Goal: Task Accomplishment & Management: Complete application form

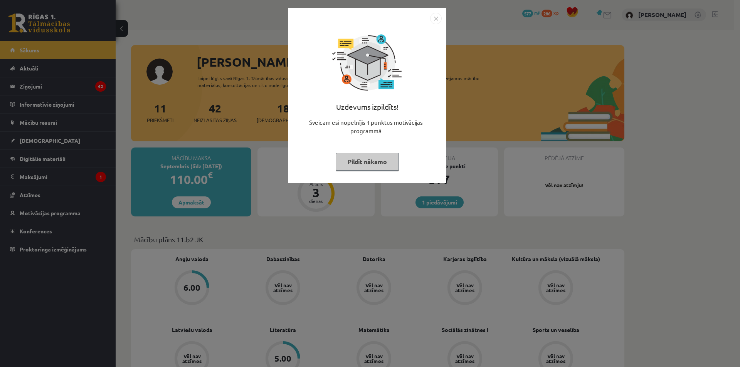
drag, startPoint x: 433, startPoint y: 18, endPoint x: 437, endPoint y: 24, distance: 6.4
click at [433, 18] on img "Close" at bounding box center [436, 19] width 12 height 12
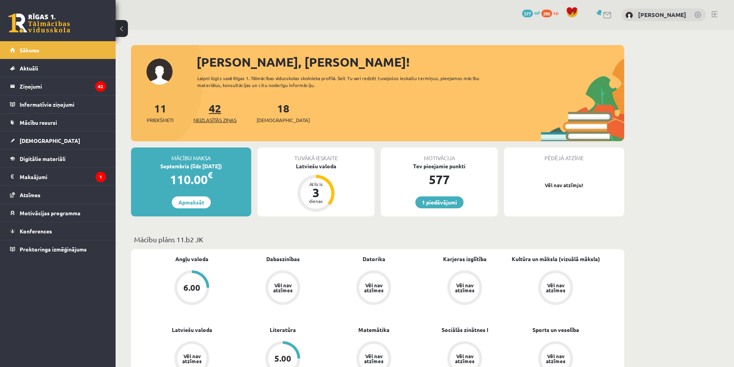
click at [213, 117] on span "Neizlasītās ziņas" at bounding box center [214, 120] width 43 height 8
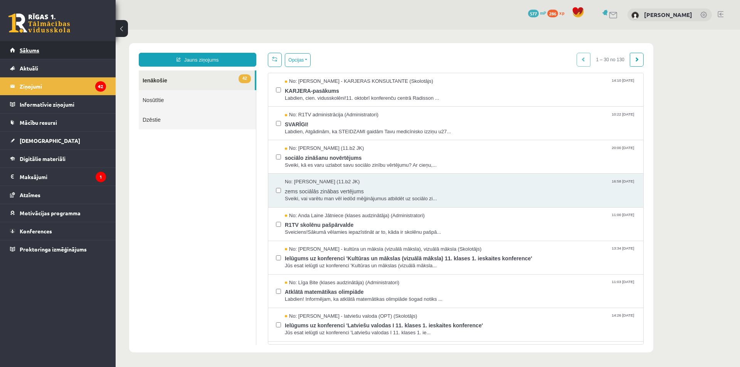
click at [54, 49] on link "Sākums" at bounding box center [58, 50] width 96 height 18
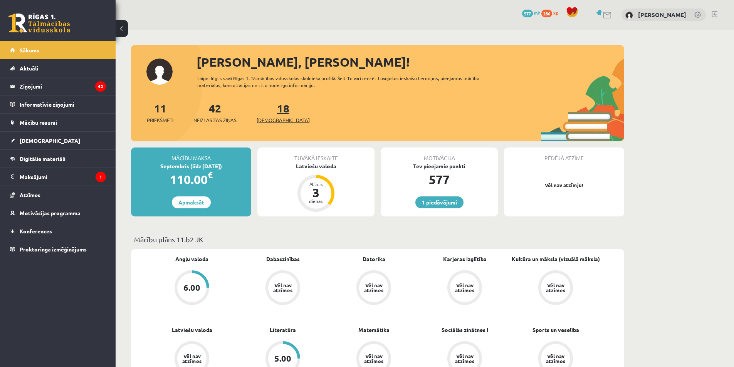
click at [274, 111] on link "18 Ieskaites" at bounding box center [283, 112] width 53 height 23
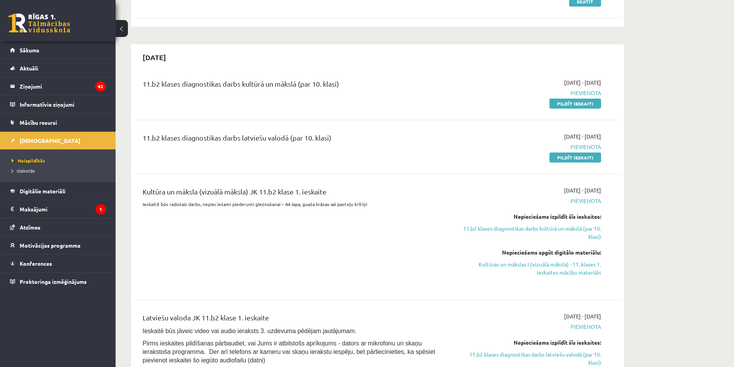
scroll to position [655, 0]
drag, startPoint x: 573, startPoint y: 105, endPoint x: 440, endPoint y: 41, distance: 146.8
click at [572, 104] on link "Pildīt ieskaiti" at bounding box center [575, 103] width 52 height 10
click at [555, 103] on link "Pildīt ieskaiti" at bounding box center [575, 103] width 52 height 10
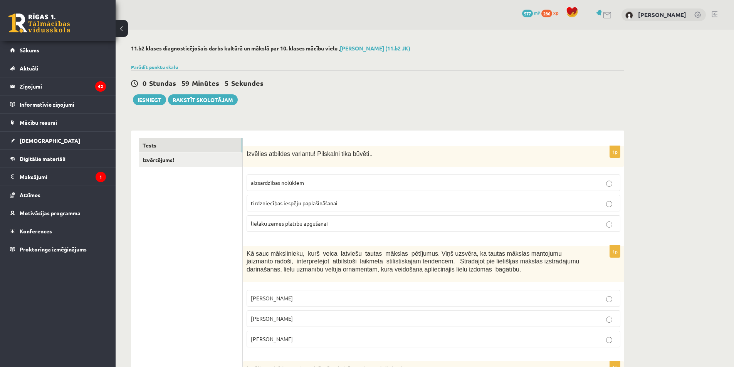
click at [303, 187] on p "aizsardzības nolūkiem" at bounding box center [433, 183] width 365 height 8
click at [223, 166] on link "Izvērtējums!" at bounding box center [191, 160] width 104 height 14
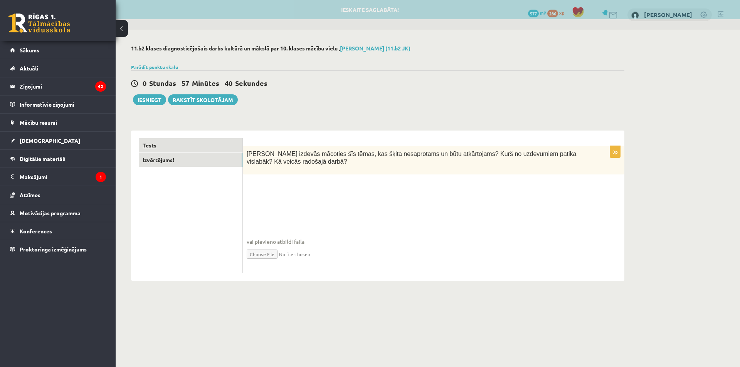
click at [228, 142] on link "Tests" at bounding box center [191, 145] width 104 height 14
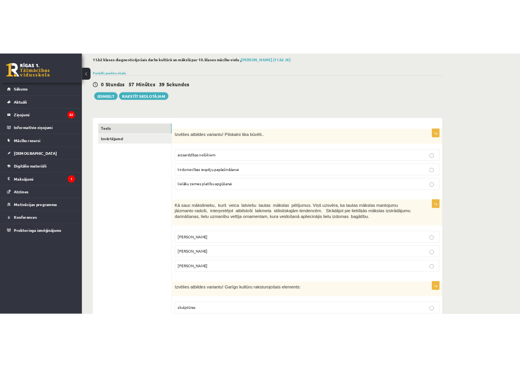
scroll to position [77, 0]
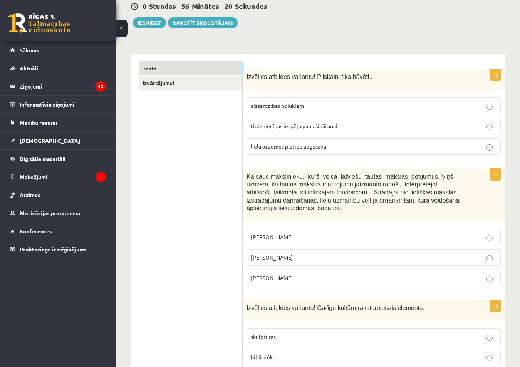
drag, startPoint x: 501, startPoint y: 25, endPoint x: 524, endPoint y: 22, distance: 22.9
click at [501, 25] on div "0 Stundas 56 Minūtes 17 Sekundes Ieskaite saglabāta! Iesniegt Rakstīt skolotājam" at bounding box center [318, 10] width 374 height 35
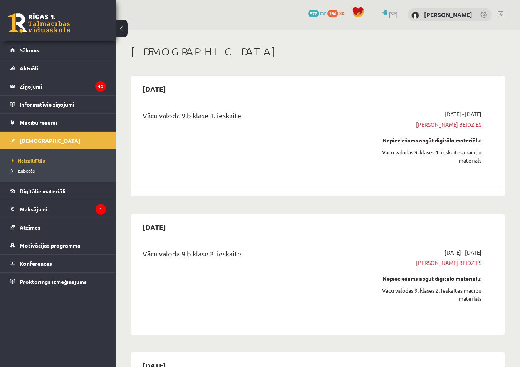
scroll to position [687, 0]
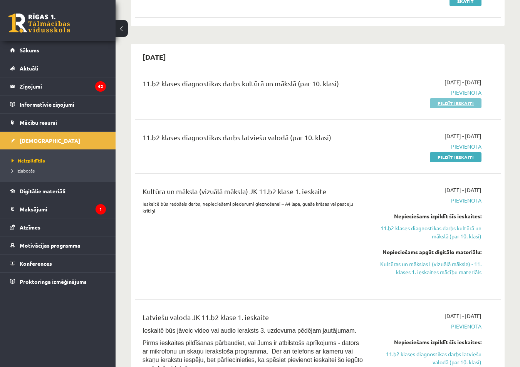
click at [468, 102] on link "Pildīt ieskaiti" at bounding box center [456, 103] width 52 height 10
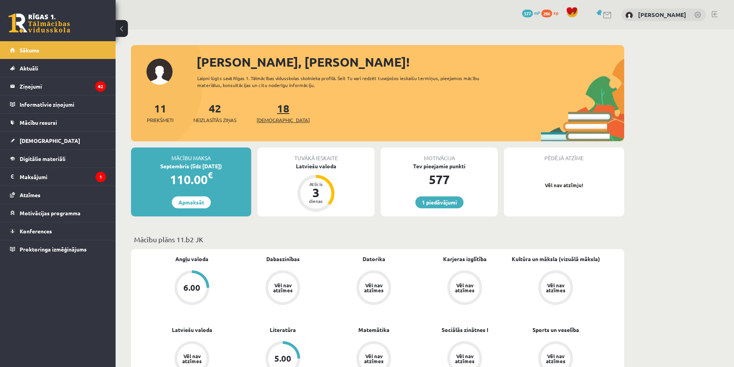
click at [270, 124] on span "[DEMOGRAPHIC_DATA]" at bounding box center [283, 120] width 53 height 8
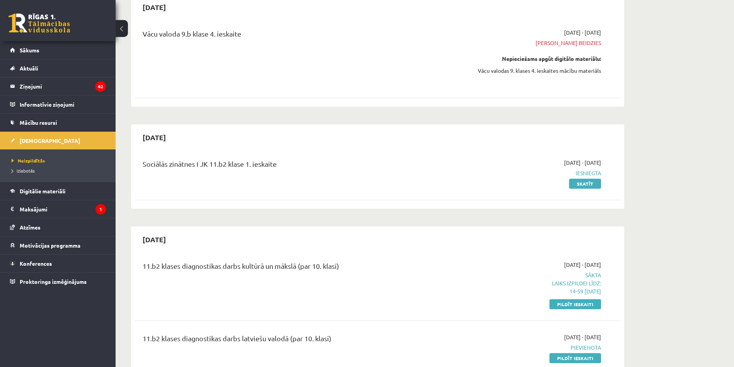
scroll to position [616, 0]
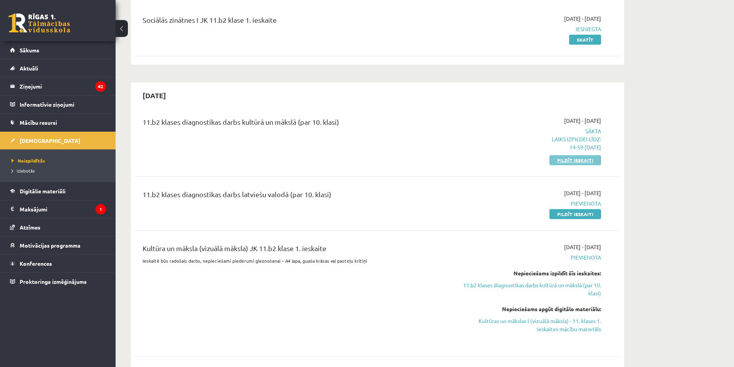
click at [583, 163] on link "Pildīt ieskaiti" at bounding box center [575, 160] width 52 height 10
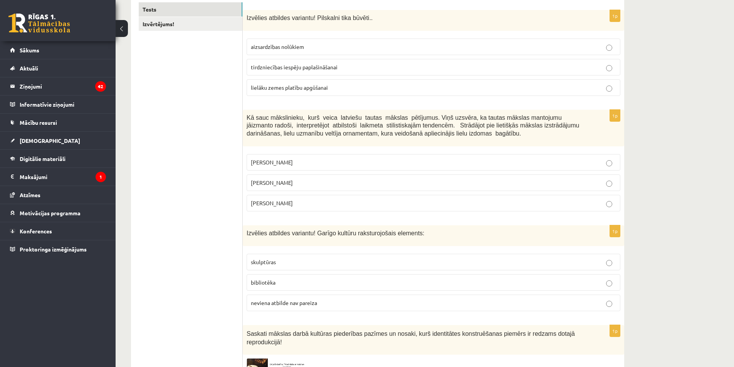
scroll to position [154, 0]
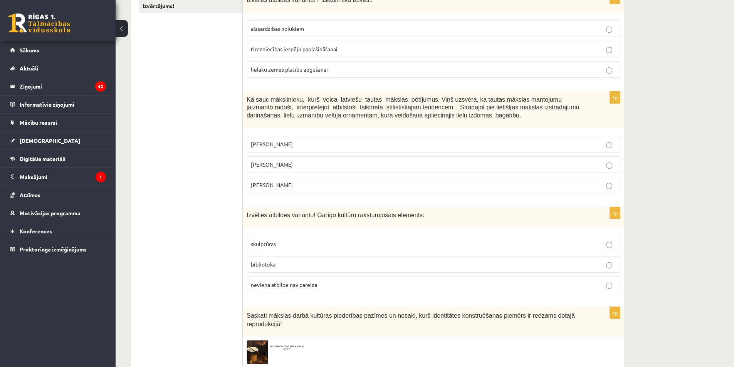
click at [247, 99] on div "Kā sauc mākslinieku, kurš veica latviešu tautas mākslas pētījumus. Viņš uzsvēra…" at bounding box center [433, 110] width 381 height 37
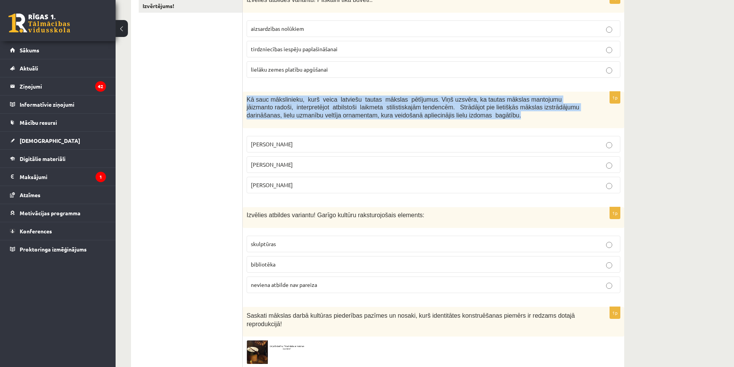
drag, startPoint x: 247, startPoint y: 99, endPoint x: 428, endPoint y: 118, distance: 181.7
click at [428, 118] on p "Kā sauc mākslinieku, kurš veica latviešu tautas mākslas pētījumus. Viņš uzsvēra…" at bounding box center [414, 108] width 335 height 24
copy span "Kā sauc mākslinieku, kurš veica latviešu tautas mākslas pētījumus. Viņš uzsvēra…"
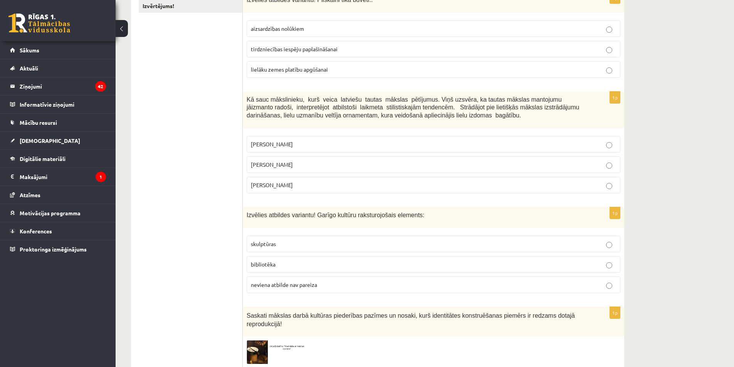
click at [281, 187] on span "Rihards Zariņš" at bounding box center [272, 184] width 42 height 7
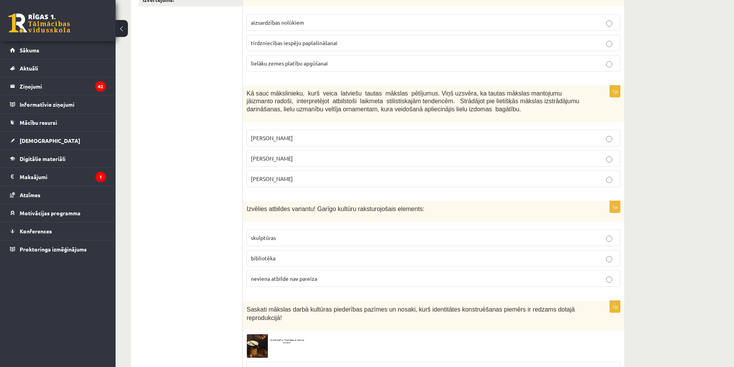
scroll to position [231, 0]
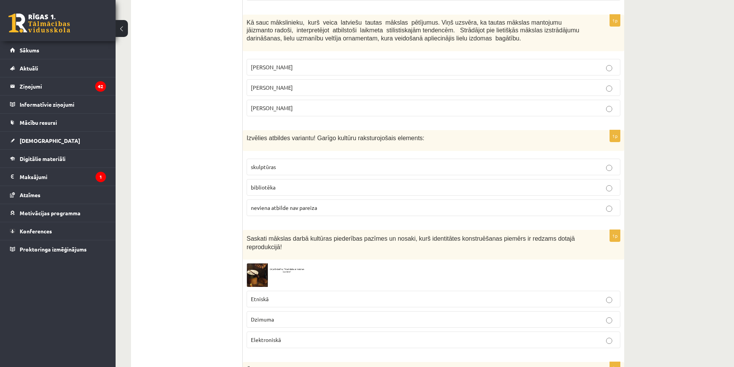
click at [290, 188] on p "bibliotēka" at bounding box center [433, 187] width 365 height 8
click at [254, 269] on img at bounding box center [276, 276] width 58 height 24
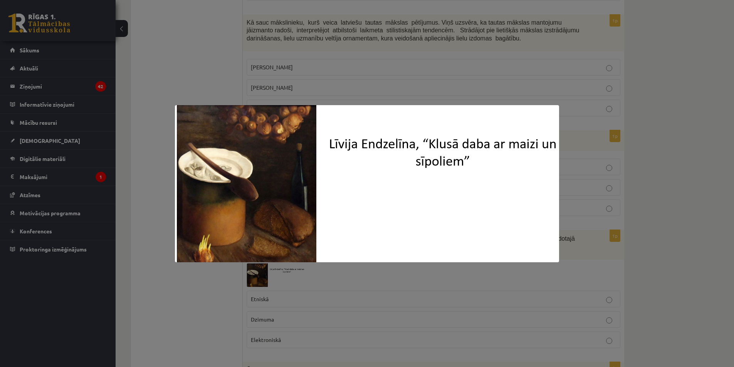
click at [205, 279] on div at bounding box center [367, 183] width 734 height 367
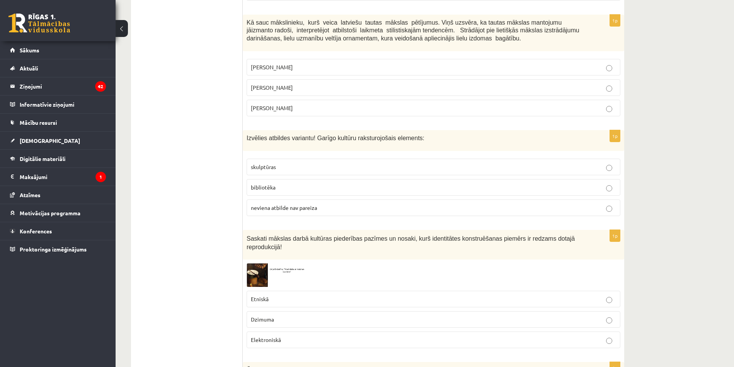
click at [266, 270] on img at bounding box center [276, 276] width 58 height 24
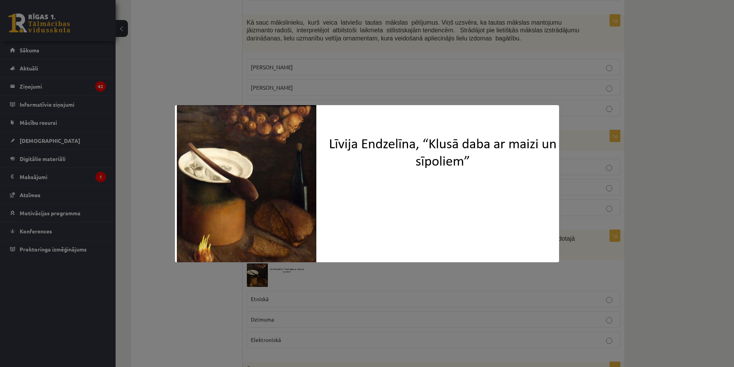
click at [193, 293] on div at bounding box center [367, 183] width 734 height 367
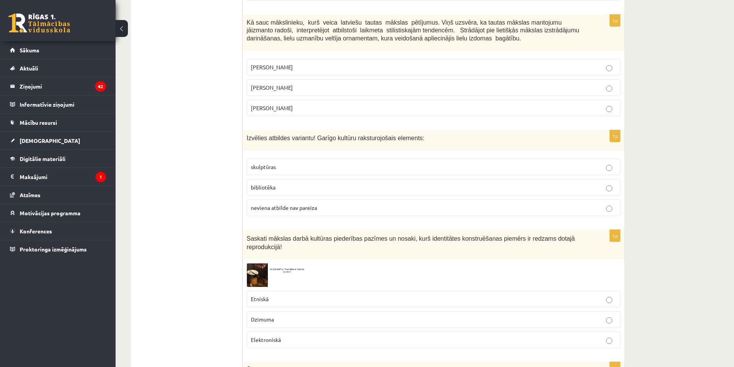
click at [287, 295] on p "Etniskā" at bounding box center [433, 299] width 365 height 8
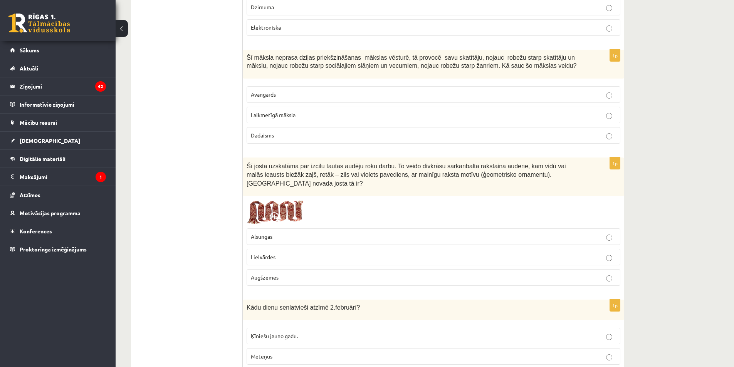
scroll to position [616, 0]
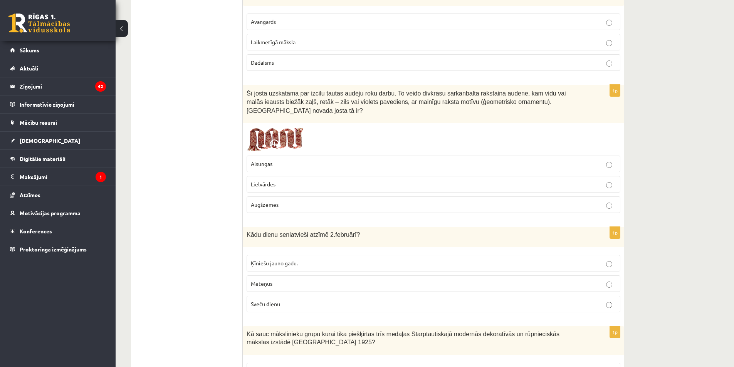
click at [272, 280] on span "Meteņus" at bounding box center [262, 283] width 22 height 7
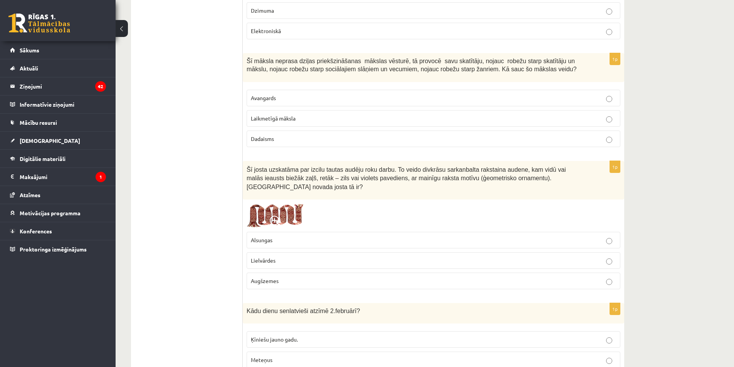
scroll to position [539, 0]
click at [272, 253] on label "Lielvārdes" at bounding box center [434, 261] width 374 height 17
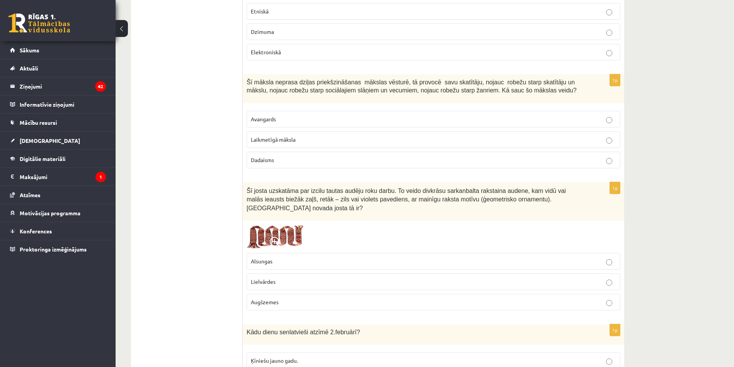
scroll to position [462, 0]
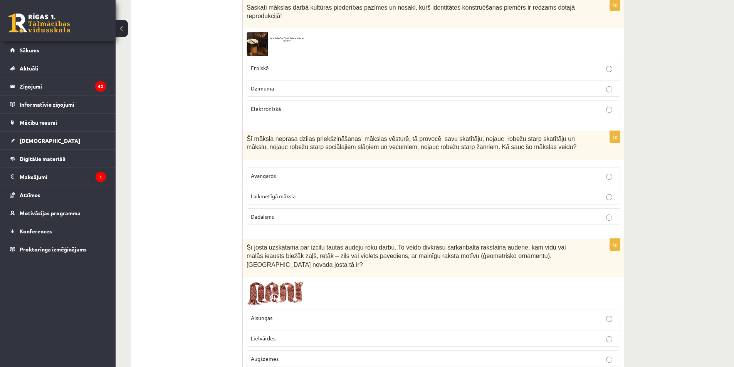
click at [302, 192] on p "Laikmetīgā māksla" at bounding box center [433, 196] width 365 height 8
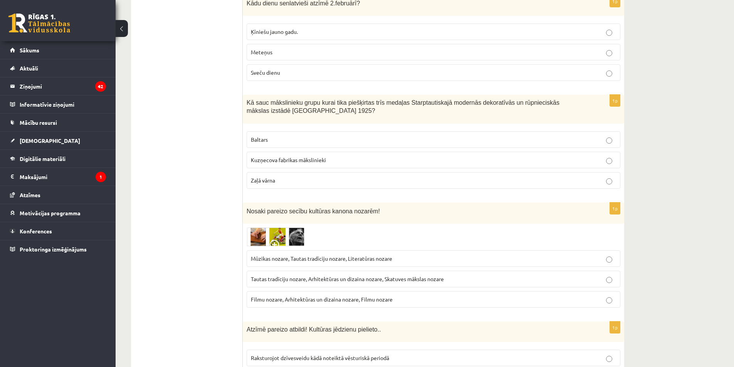
scroll to position [848, 0]
click at [259, 228] on img at bounding box center [276, 237] width 58 height 19
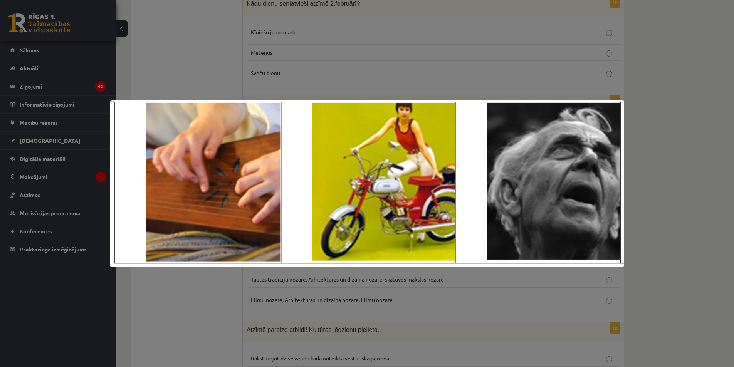
click at [202, 290] on div at bounding box center [367, 183] width 734 height 367
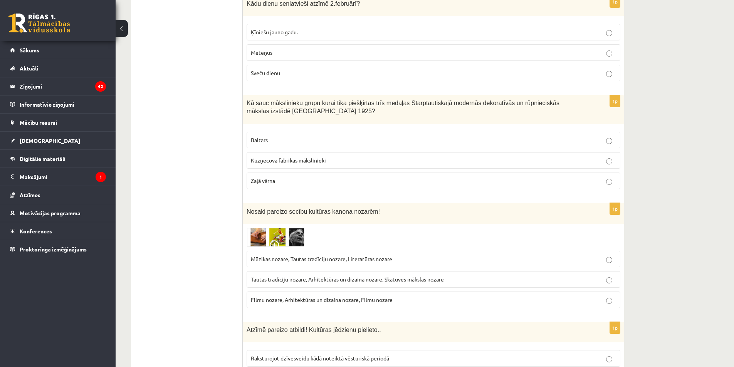
click at [269, 156] on p "Kuzņecova fabrikas mākslinieki" at bounding box center [433, 160] width 365 height 8
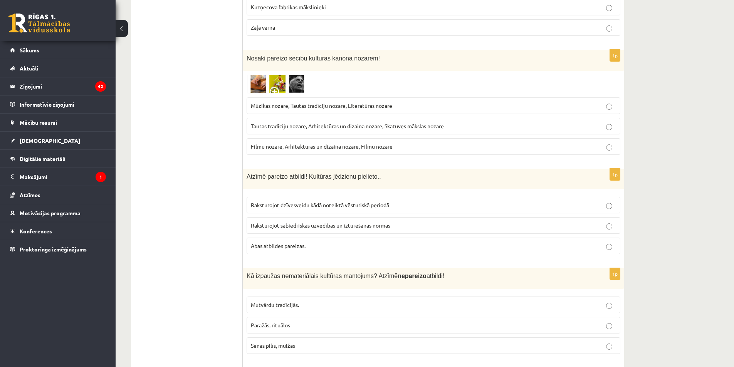
scroll to position [1002, 0]
click at [284, 74] on img at bounding box center [276, 83] width 58 height 19
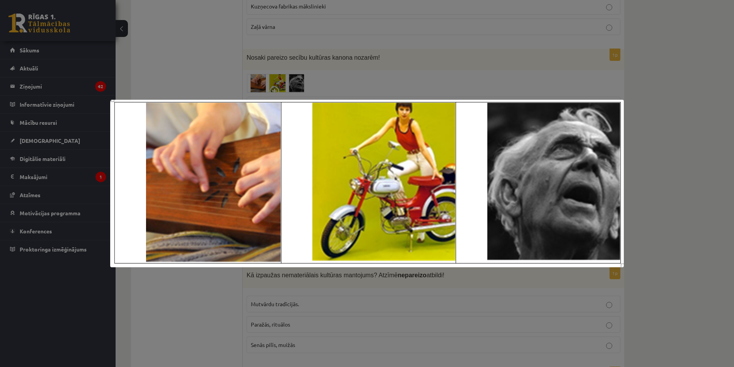
click at [218, 71] on div at bounding box center [367, 183] width 734 height 367
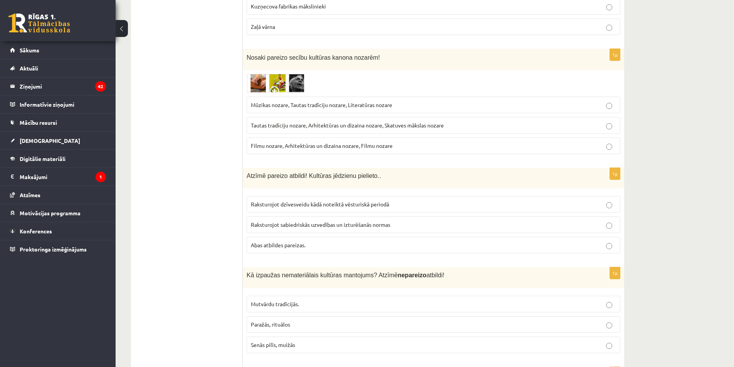
click at [265, 97] on label "Mūzikas nozare, Tautas tradīciju nozare, Literatūras nozare" at bounding box center [434, 105] width 374 height 17
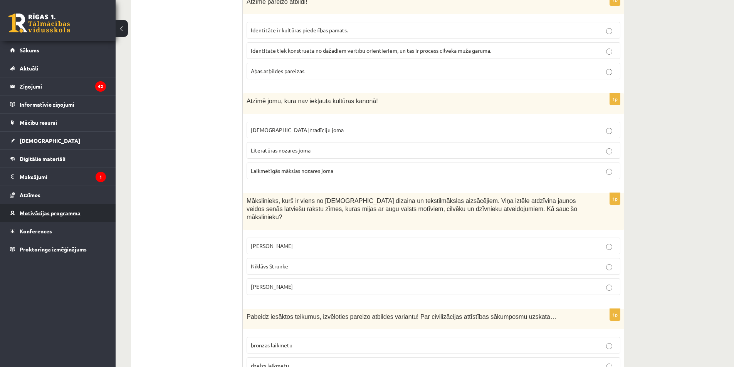
scroll to position [3012, 0]
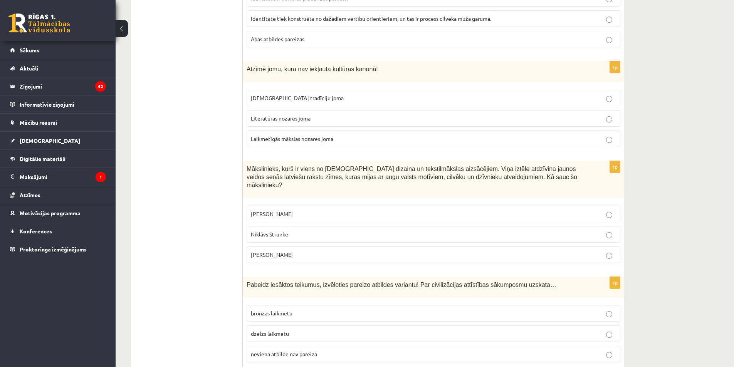
click at [288, 310] on span "bronzas laikmetu" at bounding box center [272, 313] width 42 height 7
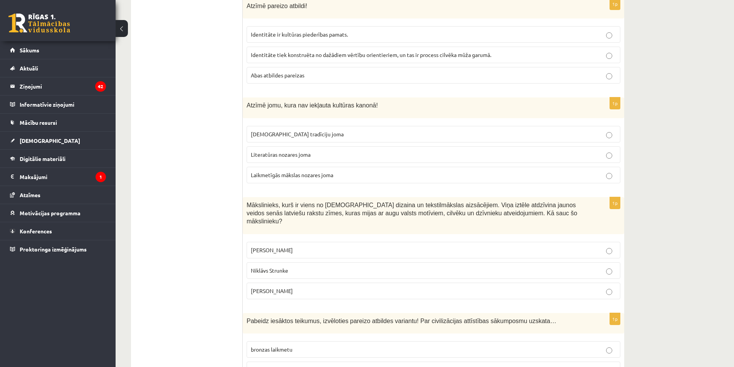
scroll to position [2935, 0]
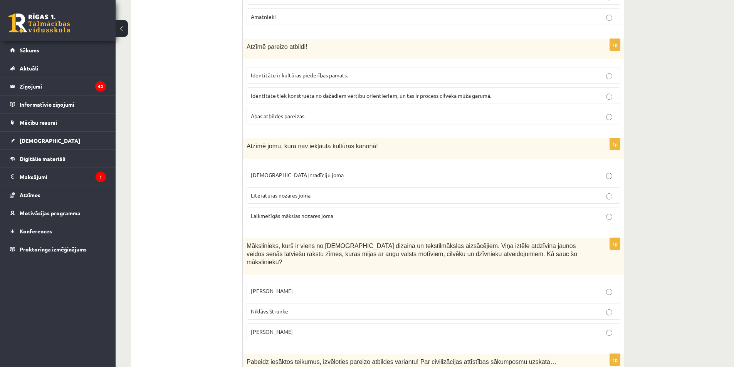
click at [304, 307] on p "Niklāvs Strunke" at bounding box center [433, 311] width 365 height 8
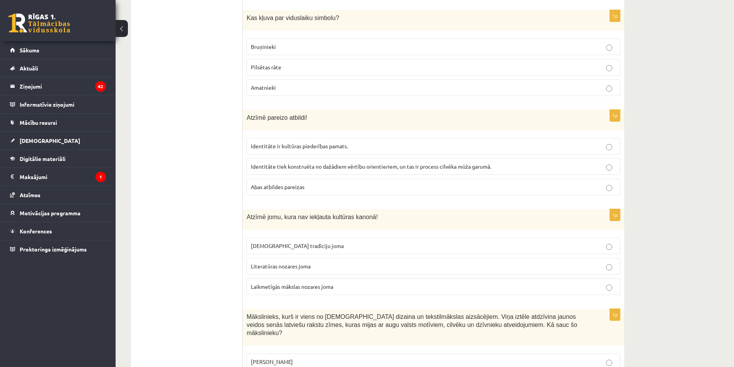
scroll to position [2858, 0]
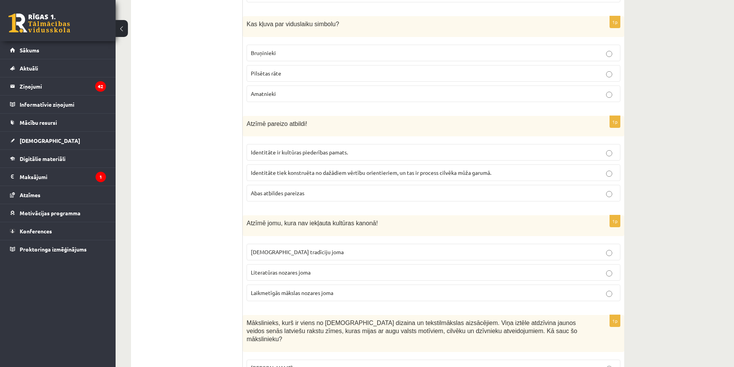
click at [275, 289] on span "Laikmetīgās mākslas nozares joma" at bounding box center [292, 292] width 82 height 7
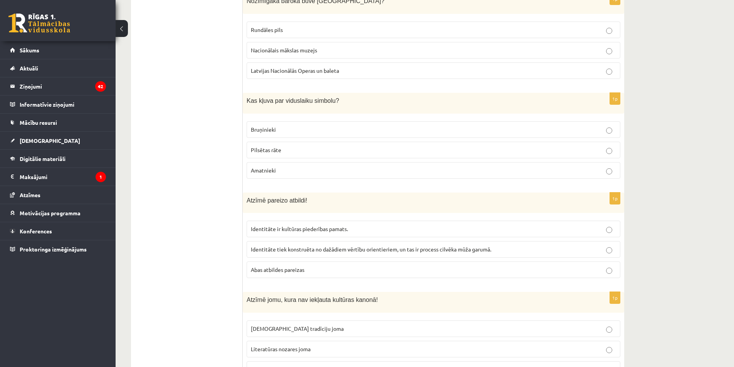
scroll to position [2781, 0]
click at [305, 246] on span "Identitāte tiek konstruēta no dažādiem vērtību orientieriem, un tas ir process …" at bounding box center [371, 249] width 240 height 7
click at [262, 267] on span "Abas atbildes pareizas" at bounding box center [278, 270] width 54 height 7
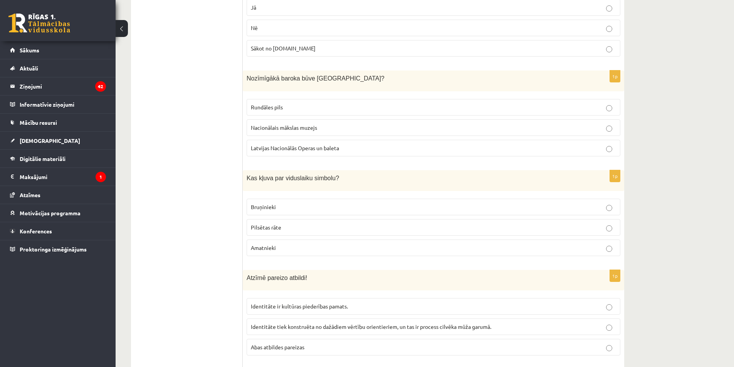
click at [274, 199] on label "Bruņinieki" at bounding box center [434, 207] width 374 height 17
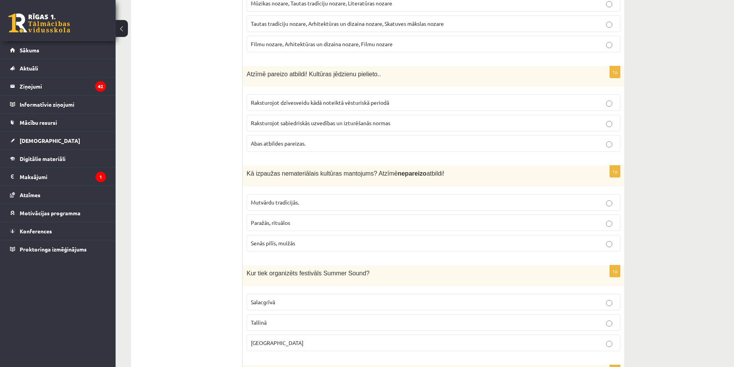
scroll to position [1117, 0]
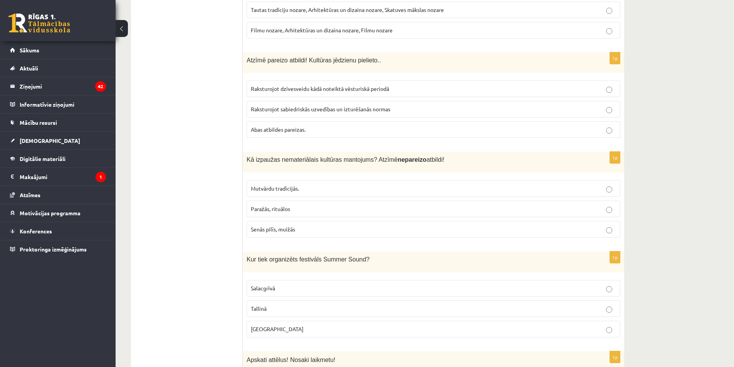
click at [281, 284] on p "Salacgrīvā" at bounding box center [433, 288] width 365 height 8
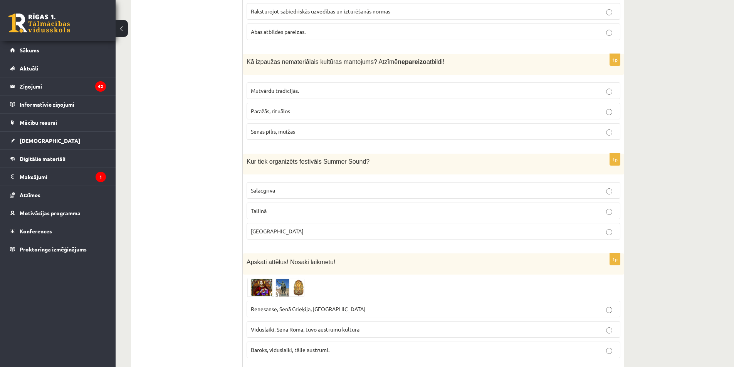
scroll to position [1233, 0]
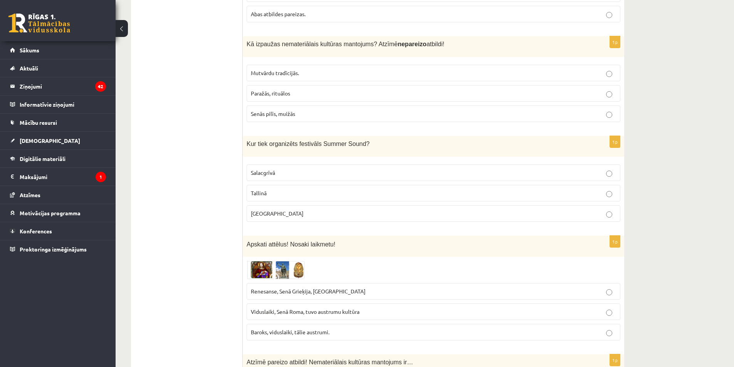
click at [284, 261] on img at bounding box center [276, 270] width 58 height 18
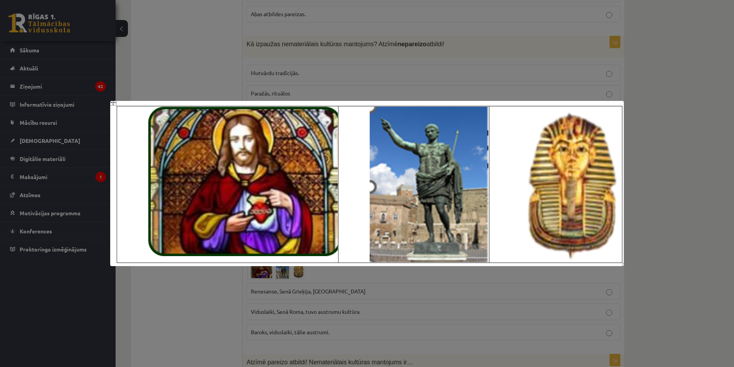
click at [178, 290] on div at bounding box center [367, 183] width 734 height 367
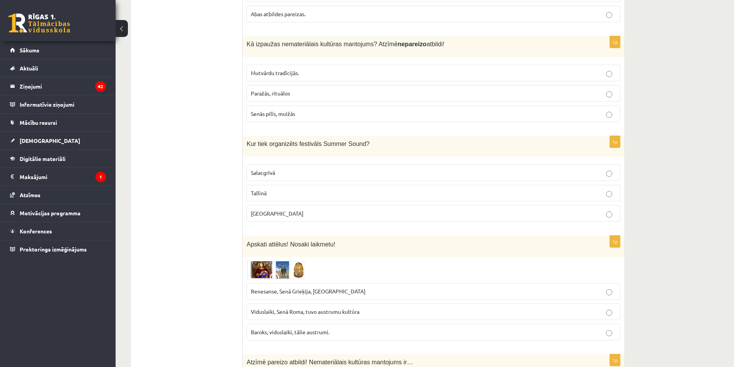
drag, startPoint x: 289, startPoint y: 299, endPoint x: 275, endPoint y: 321, distance: 26.0
click at [287, 304] on label "Viduslaiki, Senā Roma, tuvo austrumu kultūra" at bounding box center [434, 312] width 374 height 17
click at [308, 308] on p "Viduslaiki, Senā Roma, tuvo austrumu kultūra" at bounding box center [433, 312] width 365 height 8
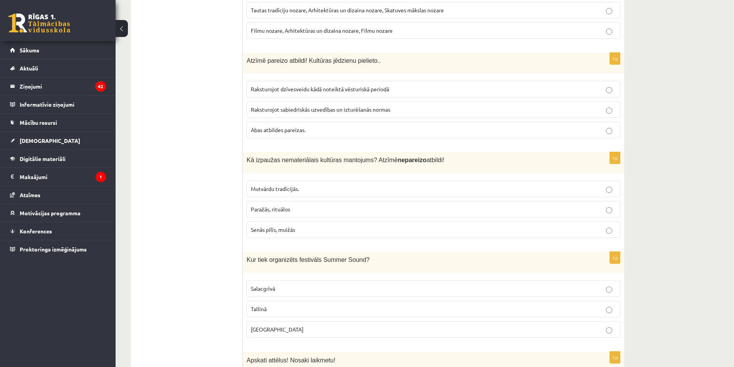
scroll to position [1079, 0]
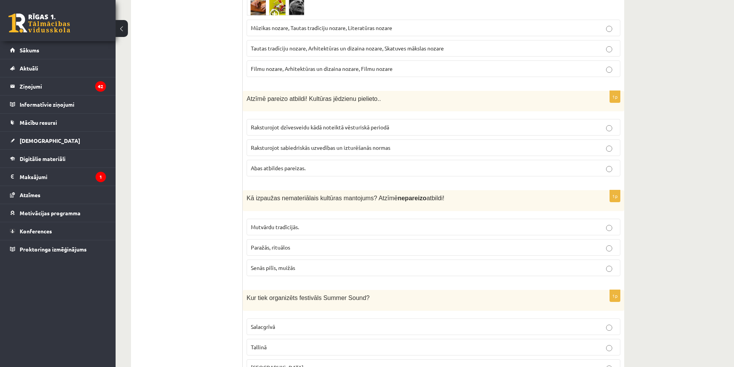
click at [263, 244] on p "Paražās, rituālos" at bounding box center [433, 248] width 365 height 8
click at [279, 123] on p "Raksturojot dzīvesveidu kādā noteiktā vēsturiskā periodā" at bounding box center [433, 127] width 365 height 8
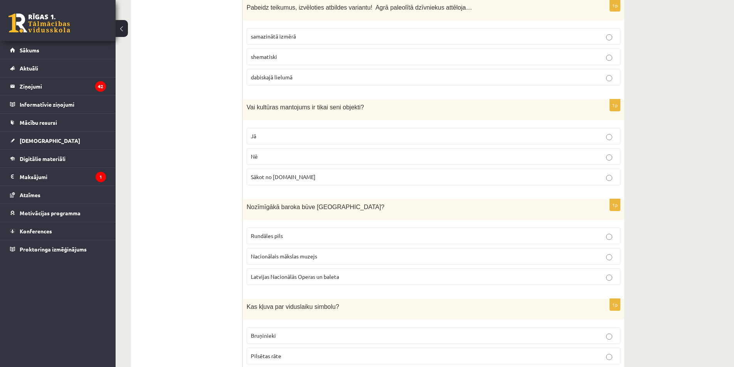
scroll to position [2543, 0]
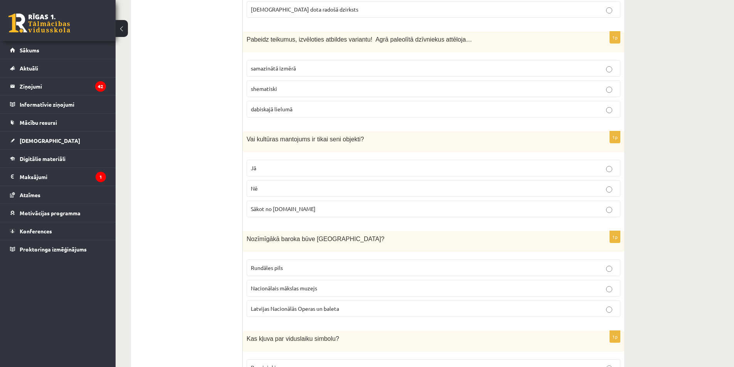
click at [305, 264] on p "Rundāles pils" at bounding box center [433, 268] width 365 height 8
click at [282, 180] on label "Nē" at bounding box center [434, 188] width 374 height 17
click at [293, 105] on p "dabiskajā lielumā" at bounding box center [433, 109] width 365 height 8
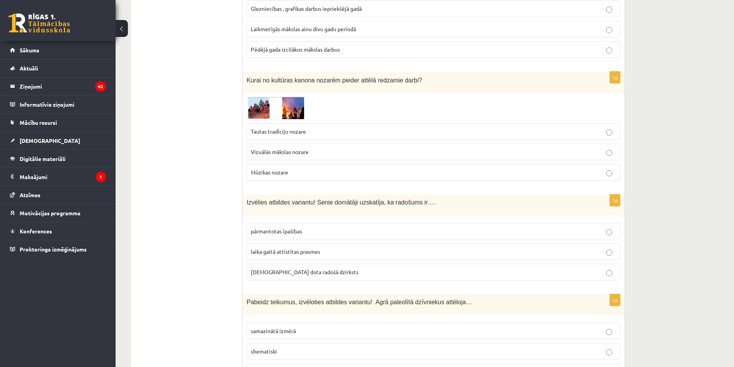
scroll to position [2235, 0]
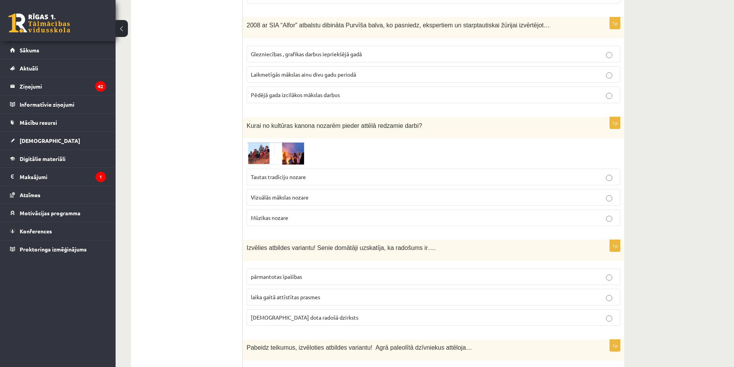
click at [305, 309] on label "dieva dota radošā dzirksts" at bounding box center [434, 317] width 374 height 17
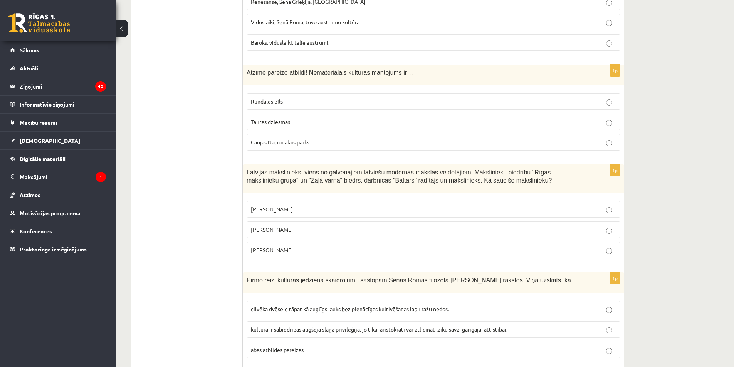
scroll to position [1541, 0]
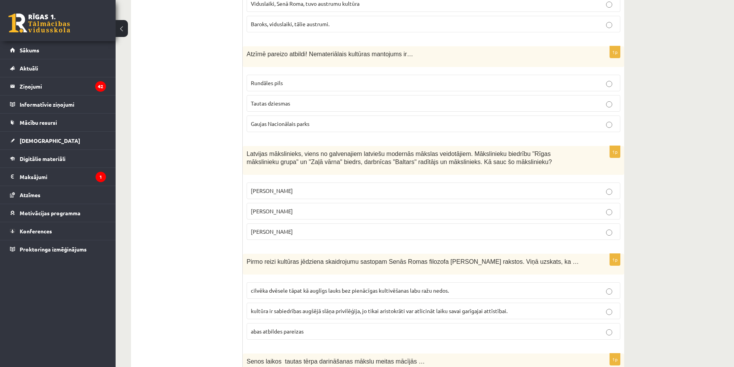
click at [311, 99] on p "Tautas dziesmas" at bounding box center [433, 103] width 365 height 8
click at [194, 158] on ul "Tests Izvērtējums!" at bounding box center [191, 218] width 104 height 3243
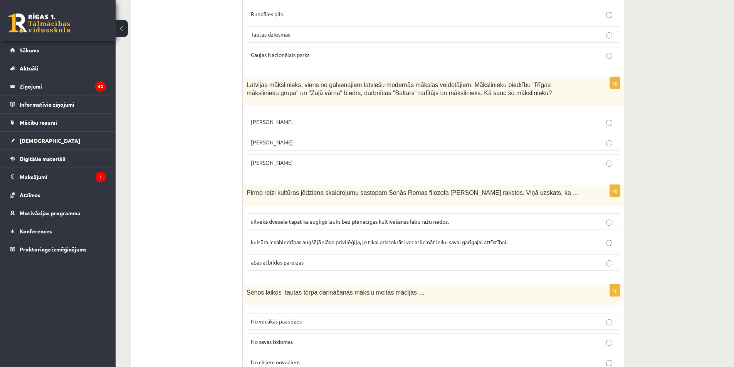
scroll to position [1618, 0]
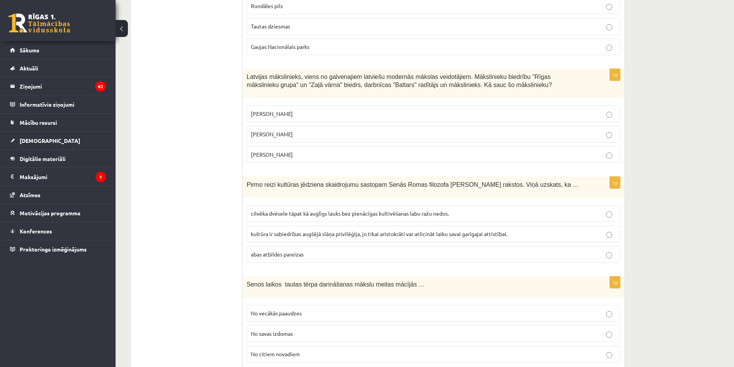
click at [278, 110] on span "Aleksandra Beļcova" at bounding box center [272, 113] width 42 height 7
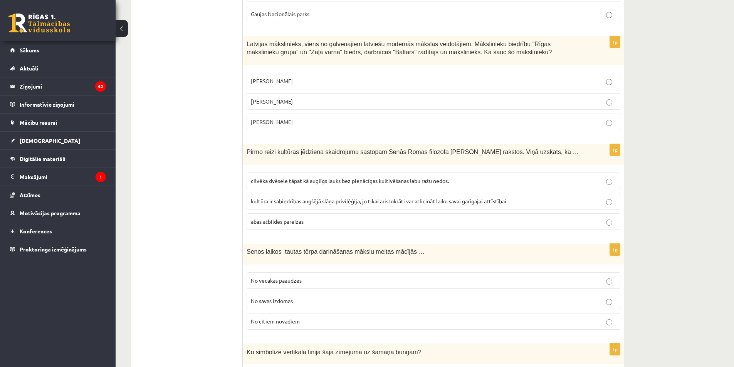
scroll to position [1695, 0]
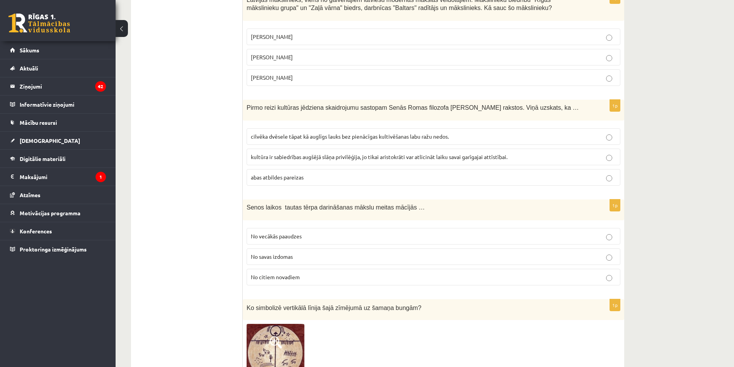
click at [291, 153] on span "kultūra ir sabiedrības augšējā slāņa privilēģija, jo tikai aristokrāti var atli…" at bounding box center [379, 156] width 257 height 7
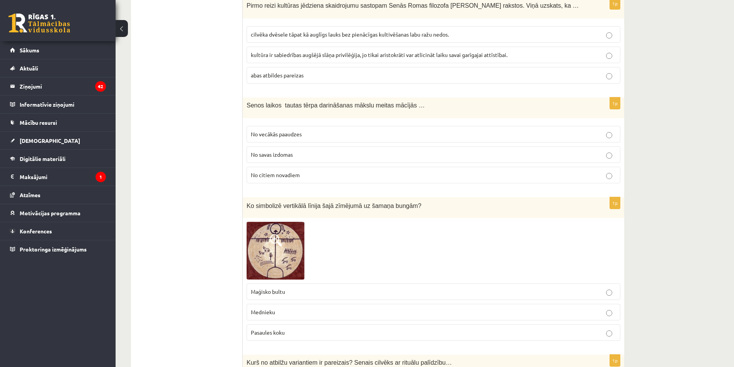
scroll to position [1811, 0]
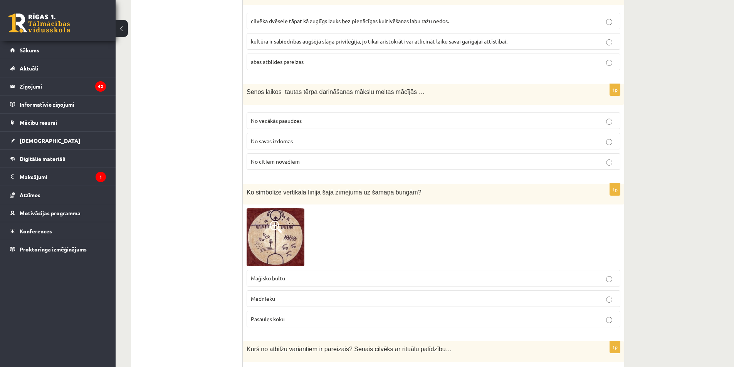
click at [297, 216] on img at bounding box center [276, 237] width 58 height 58
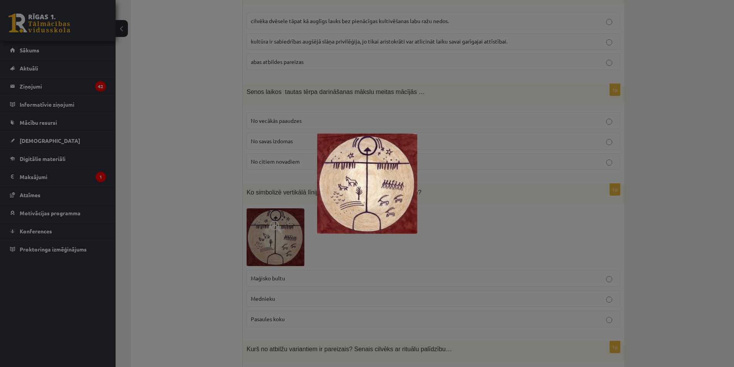
click at [287, 219] on div at bounding box center [367, 183] width 734 height 367
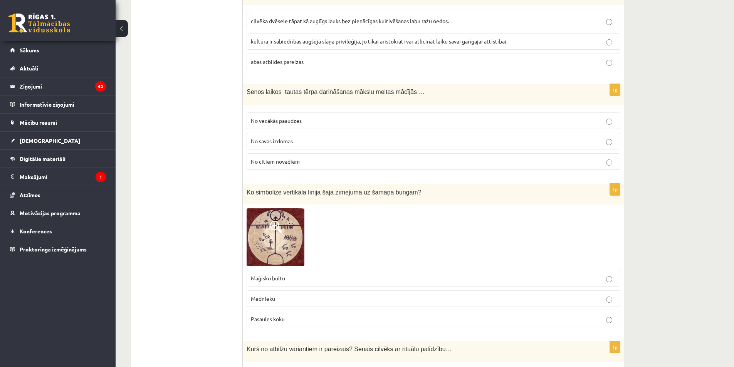
click at [275, 275] on span "Maģisko bultu" at bounding box center [268, 278] width 34 height 7
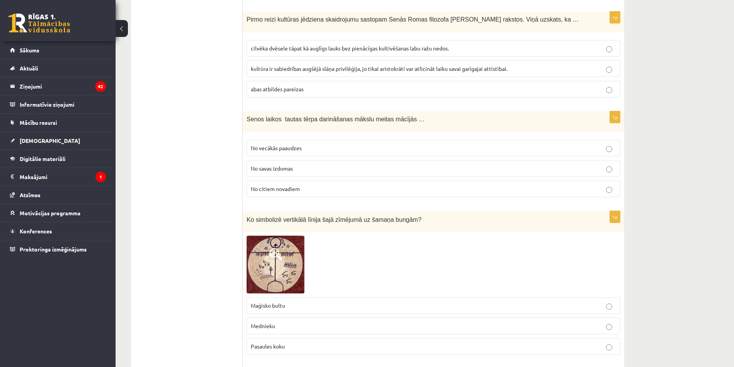
scroll to position [1772, 0]
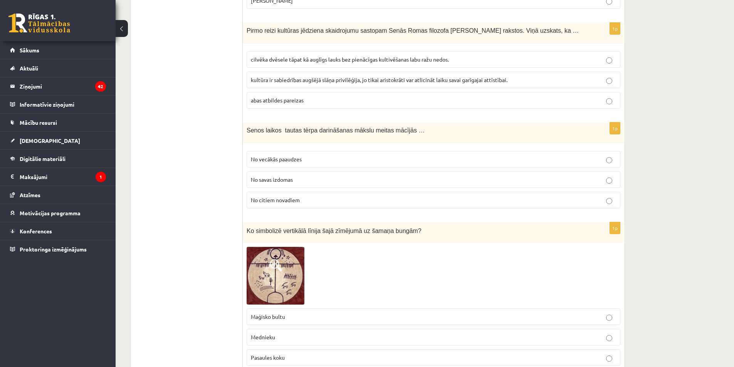
click at [296, 151] on label "No vecākās paaudzes" at bounding box center [434, 159] width 374 height 17
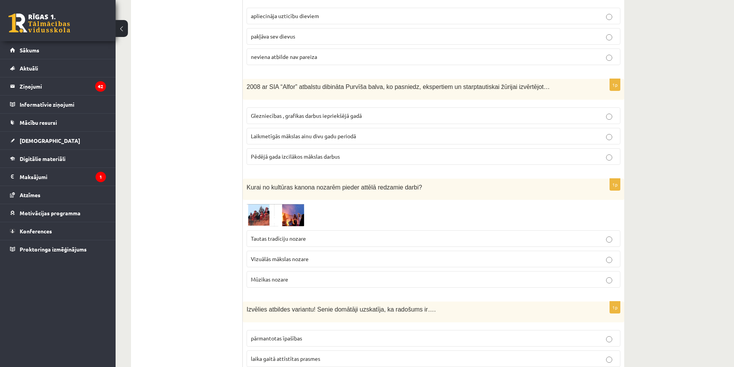
scroll to position [2158, 0]
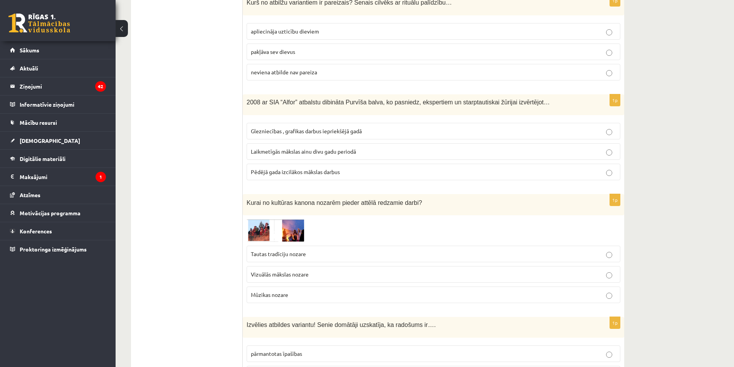
click at [262, 219] on img at bounding box center [276, 230] width 58 height 23
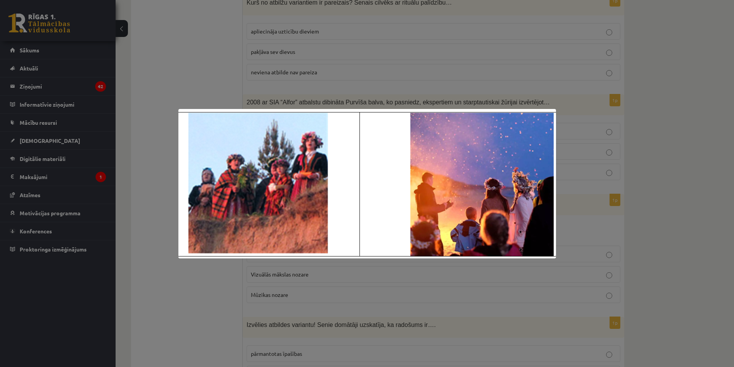
click at [205, 278] on div at bounding box center [367, 183] width 734 height 367
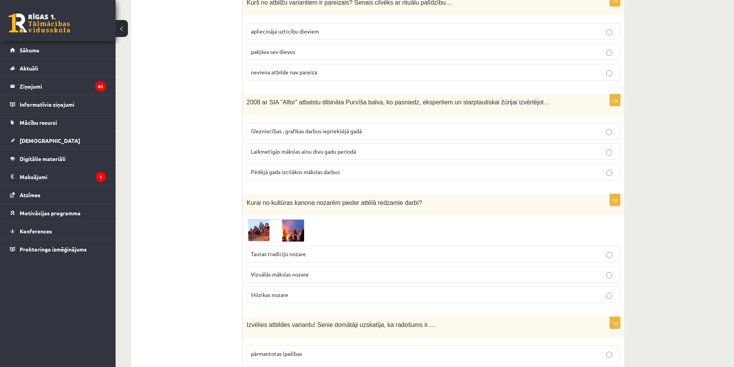
click at [282, 246] on label "Tautas tradīciju nozare" at bounding box center [434, 254] width 374 height 17
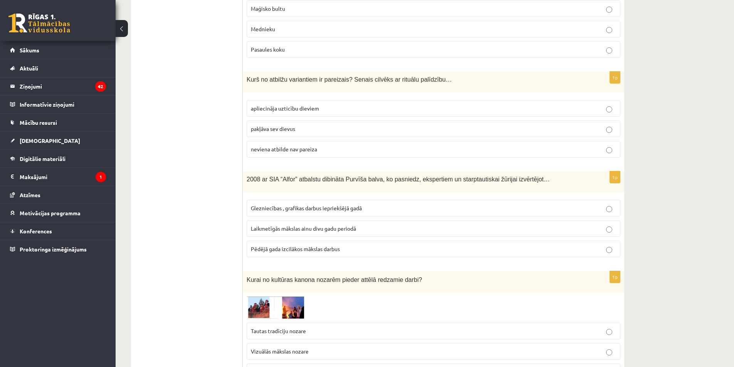
click at [282, 205] on span "Glezniecības , grafikas darbus iepriekšējā gadā" at bounding box center [306, 208] width 111 height 7
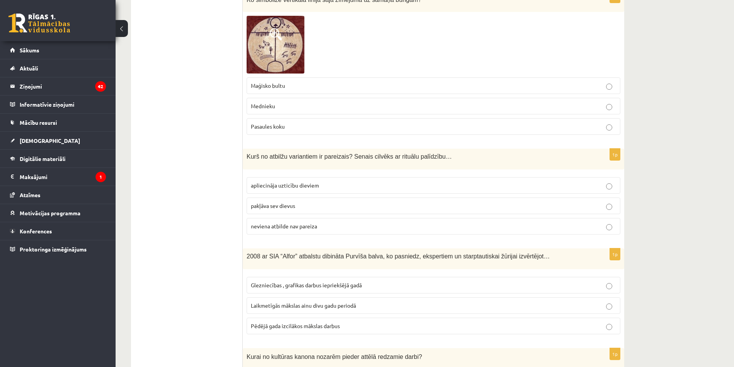
click at [272, 202] on span "pakļāva sev dievus" at bounding box center [273, 205] width 44 height 7
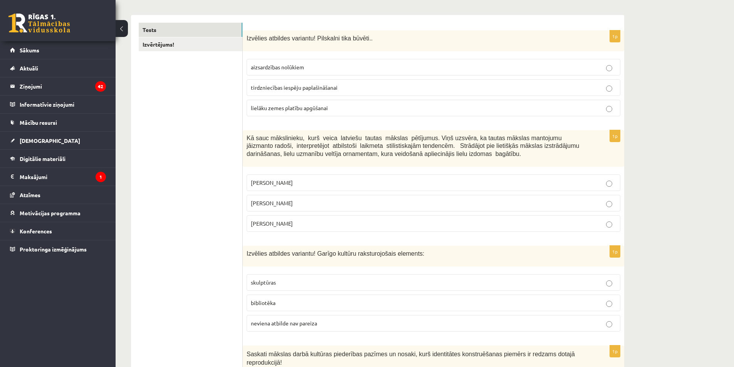
scroll to position [0, 0]
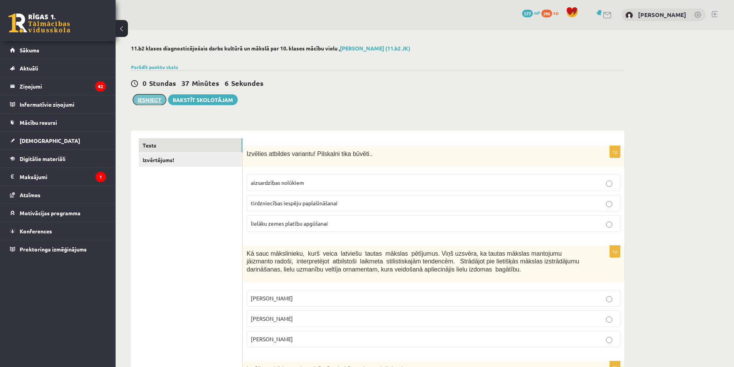
click at [153, 101] on button "Iesniegt" at bounding box center [149, 99] width 33 height 11
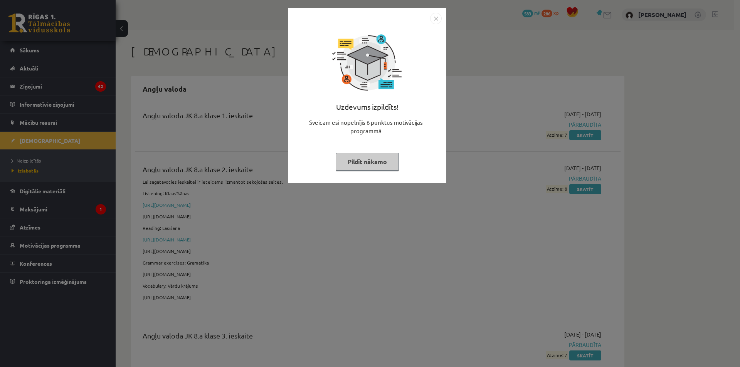
click at [437, 19] on img "Close" at bounding box center [436, 19] width 12 height 12
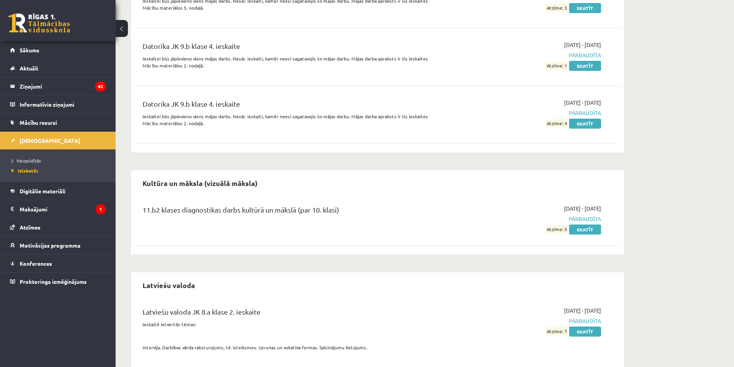
scroll to position [1549, 0]
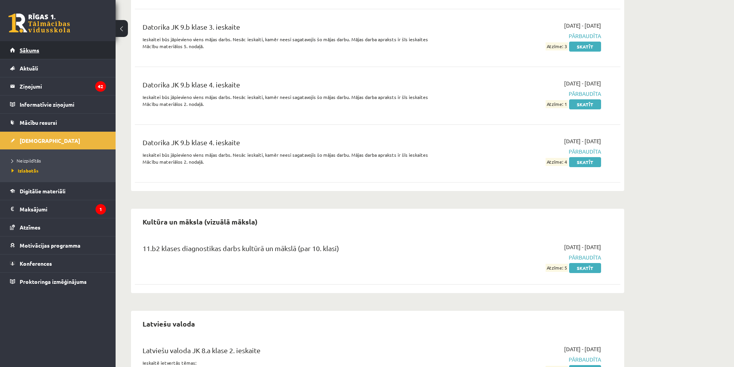
click at [90, 55] on link "Sākums" at bounding box center [58, 50] width 96 height 18
